Goal: Task Accomplishment & Management: Use online tool/utility

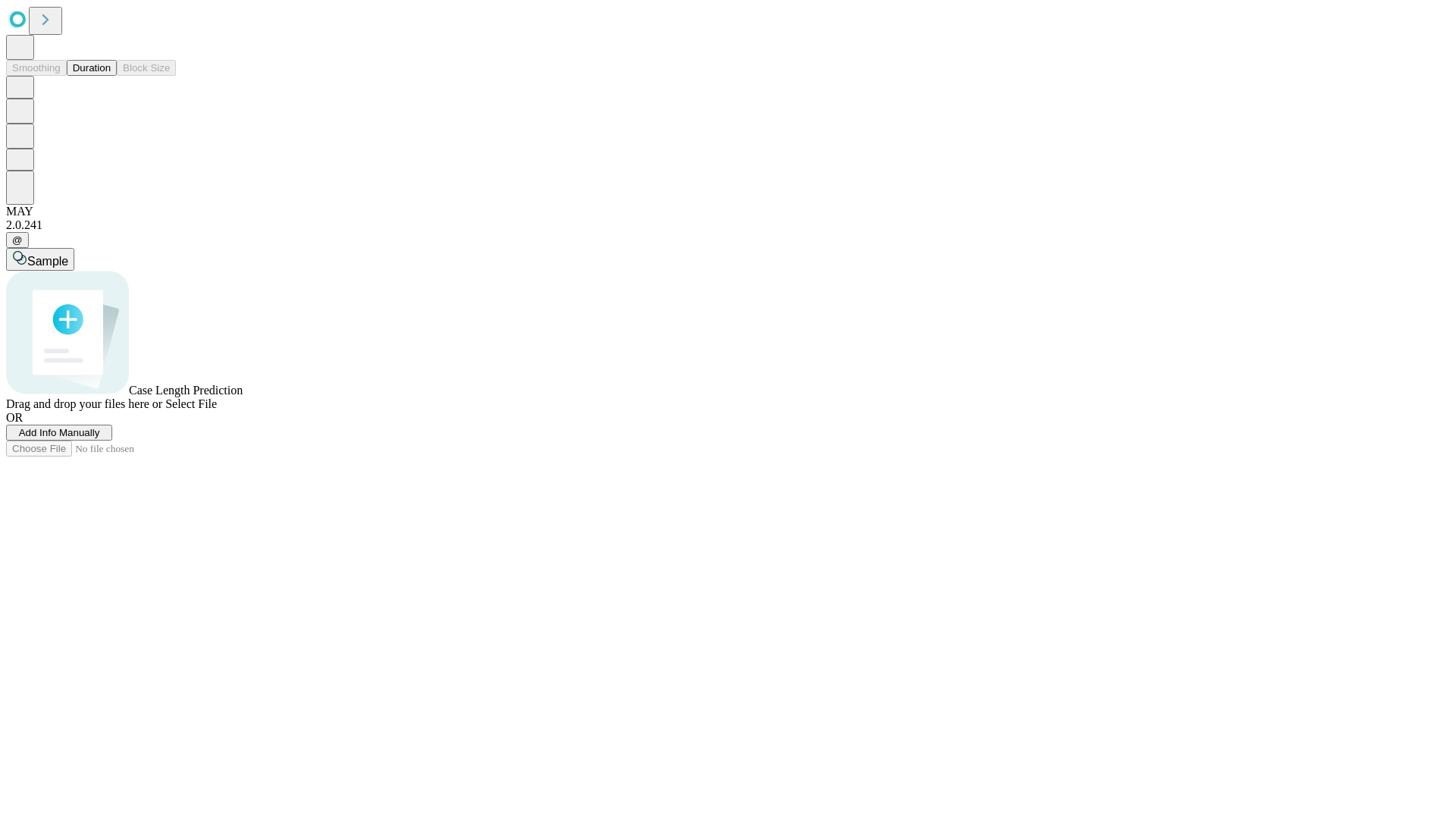
click at [111, 76] on button "Duration" at bounding box center [92, 68] width 50 height 16
click at [100, 439] on span "Add Info Manually" at bounding box center [59, 433] width 81 height 11
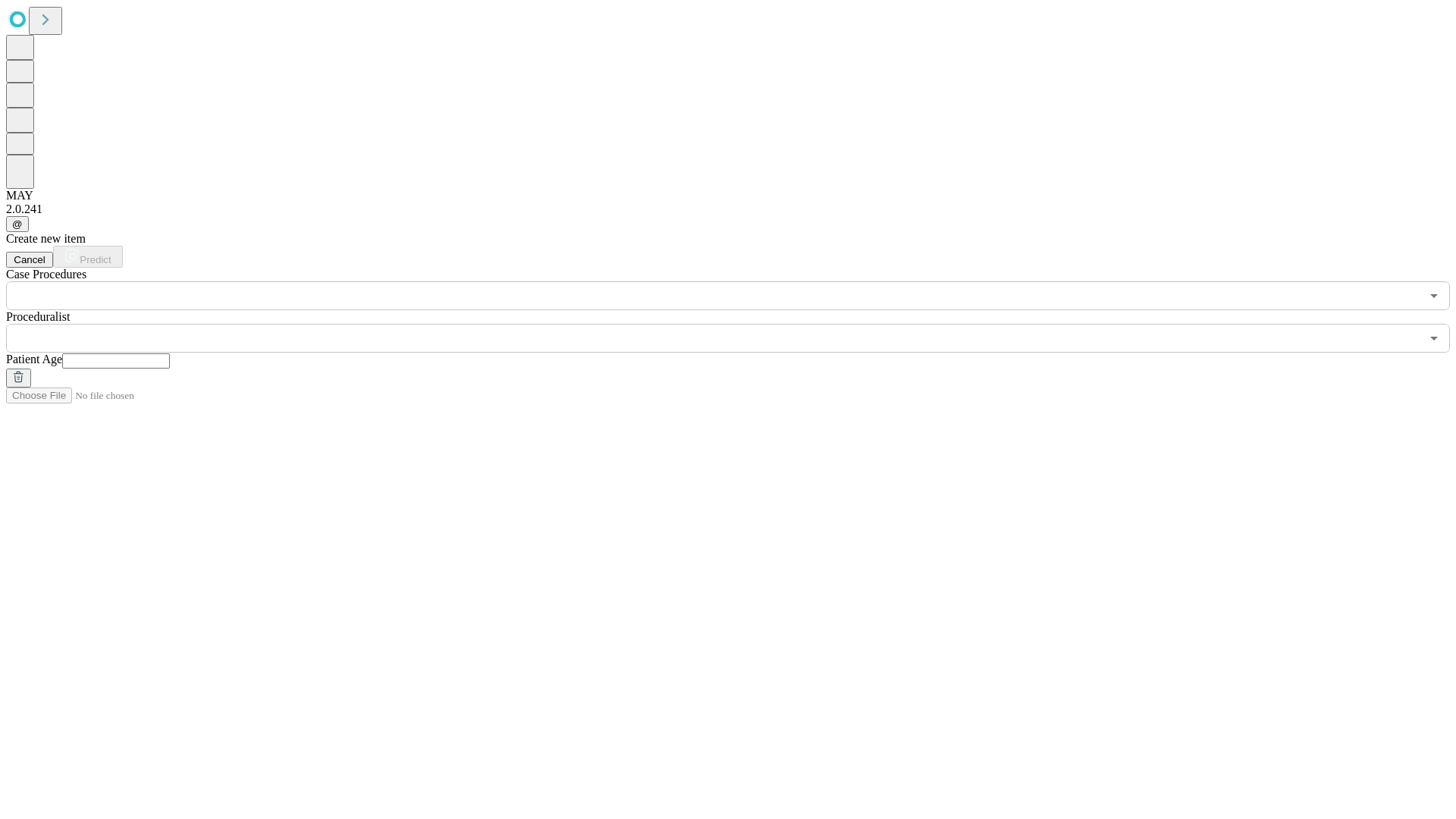
click at [170, 354] on input "text" at bounding box center [116, 361] width 107 height 15
type input "**"
click at [738, 324] on input "text" at bounding box center [713, 338] width 1414 height 29
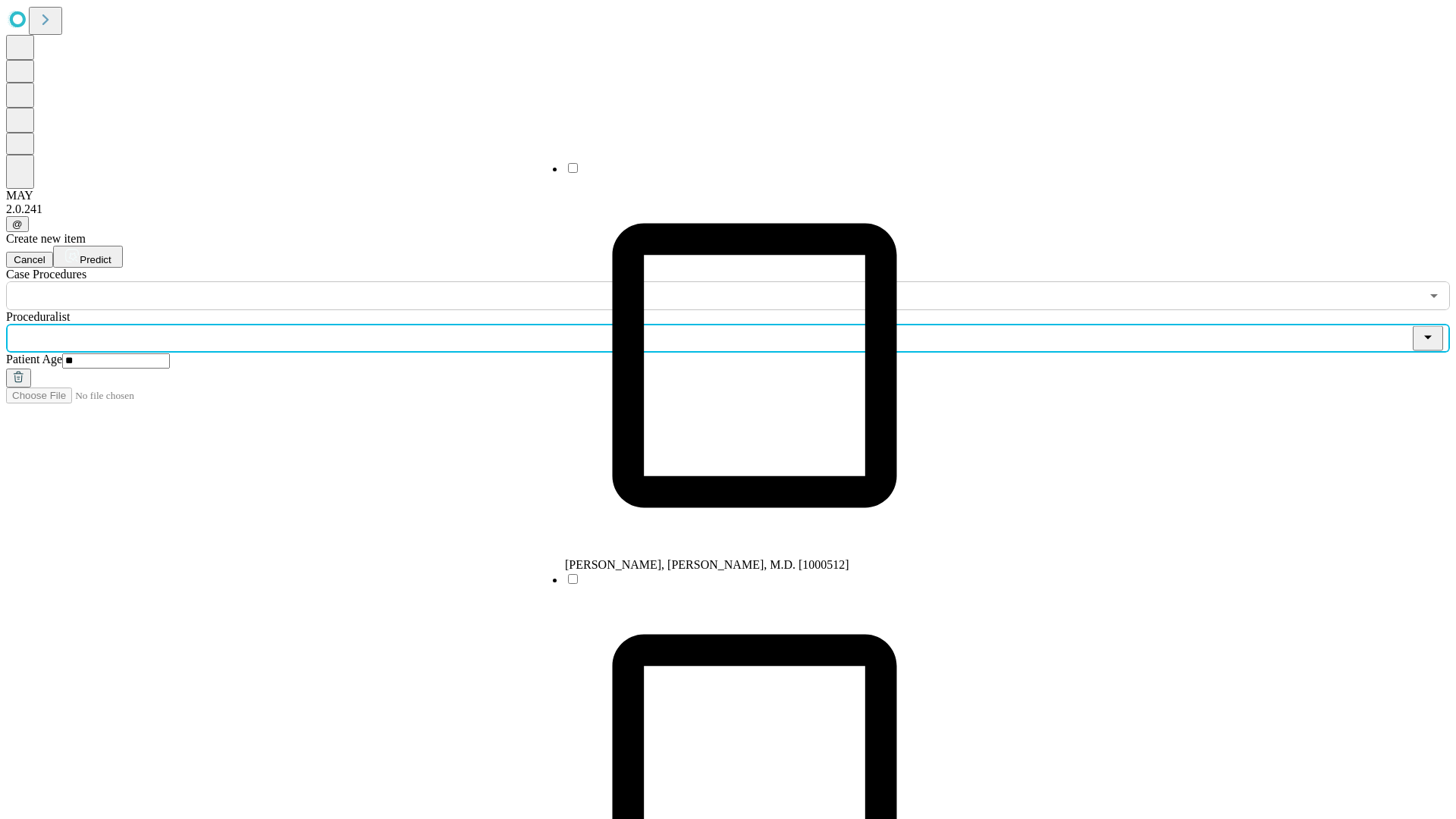
click at [739, 174] on li "[PERSON_NAME], [PERSON_NAME], M.D. [1000512]" at bounding box center [755, 366] width 379 height 411
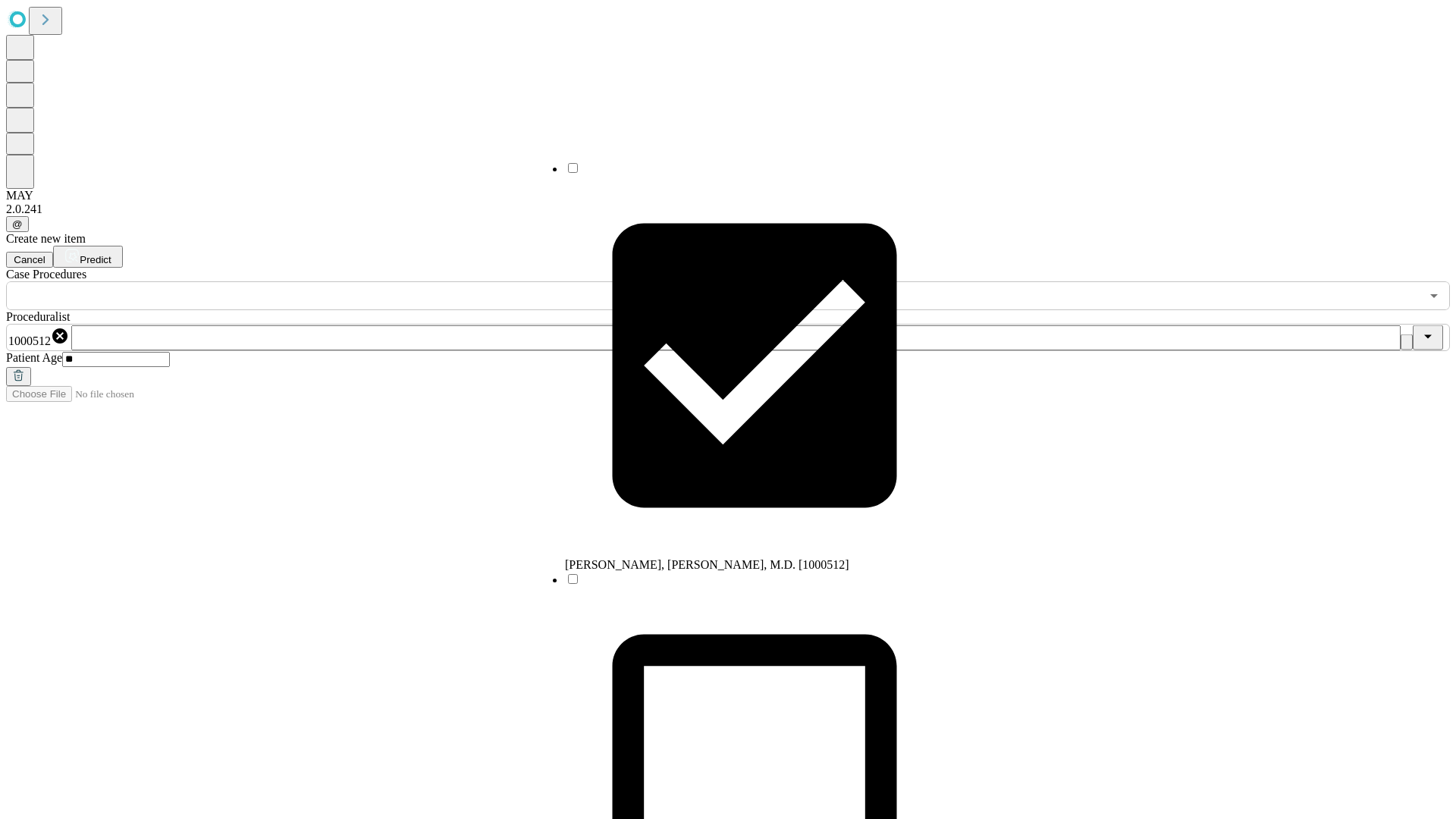
click at [318, 281] on input "text" at bounding box center [713, 295] width 1414 height 29
